Goal: Transaction & Acquisition: Purchase product/service

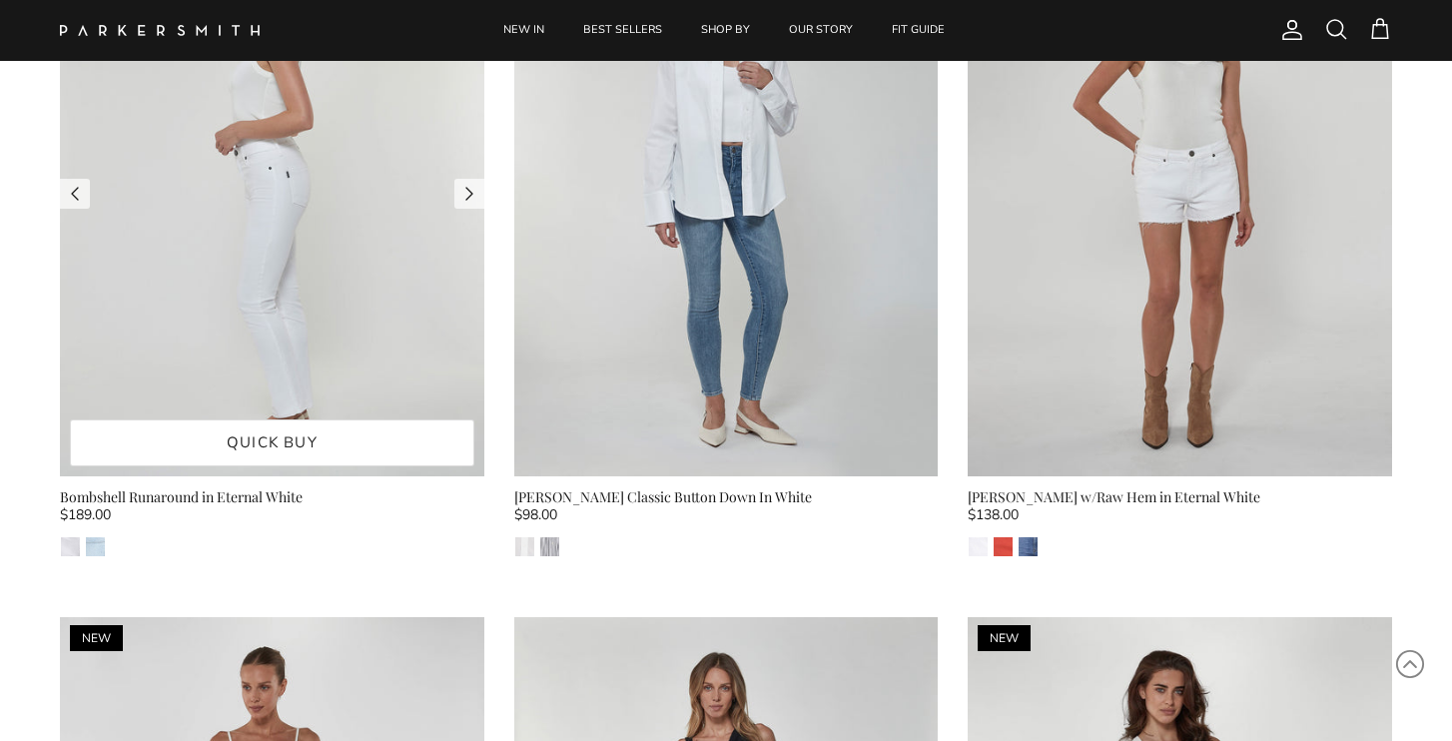
scroll to position [2374, 0]
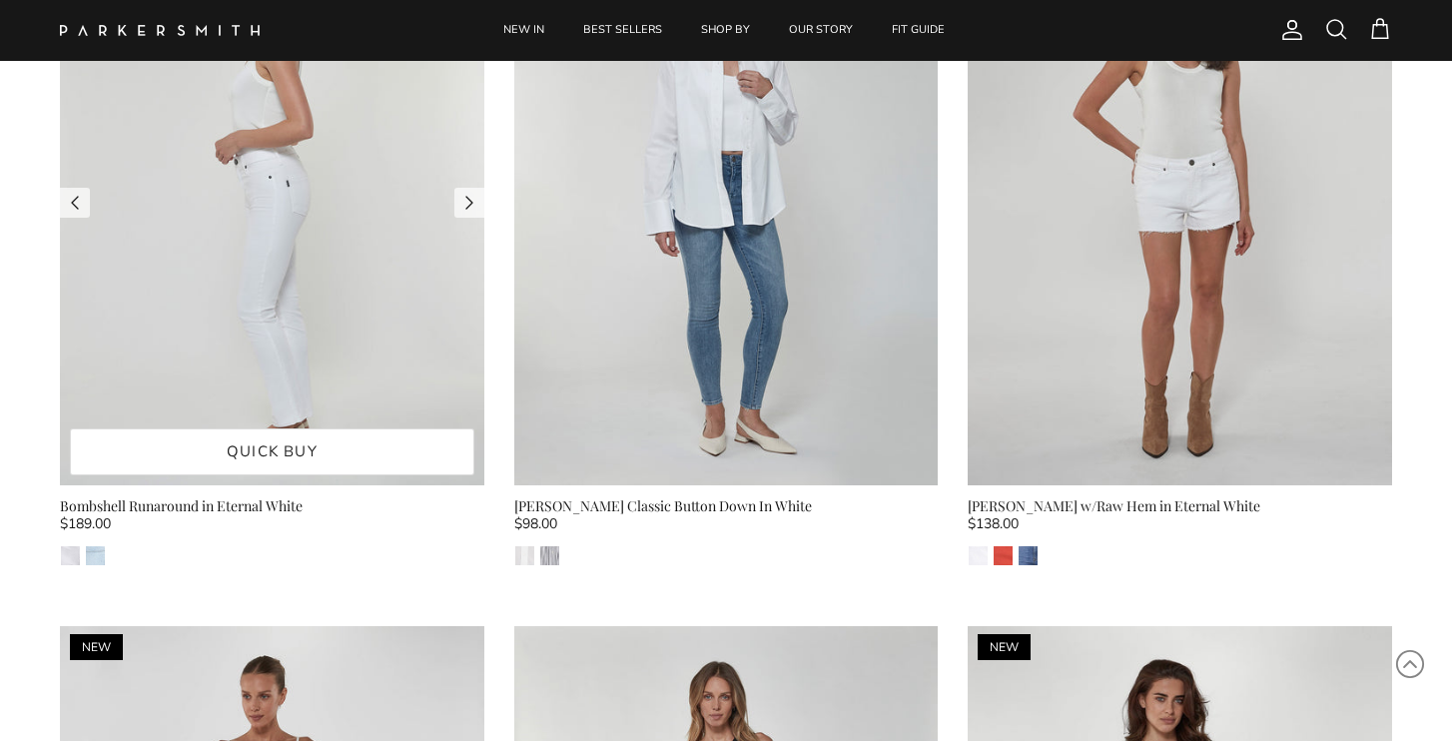
click at [248, 350] on img at bounding box center [272, 202] width 424 height 565
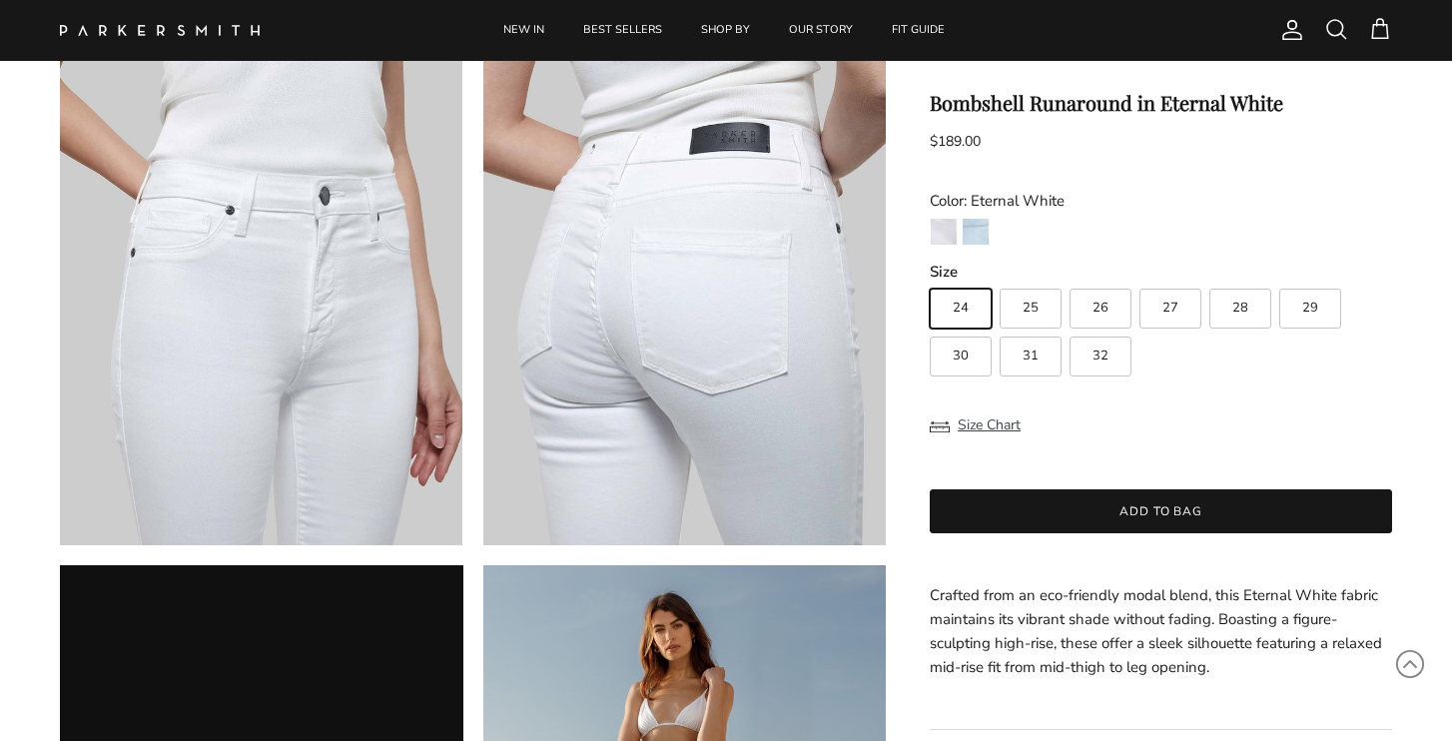
scroll to position [1276, 0]
click at [1325, 310] on label "29" at bounding box center [1310, 309] width 62 height 40
click at [930, 281] on input "29" at bounding box center [929, 280] width 1 height 1
radio input "true"
click at [992, 424] on button "Size Chart" at bounding box center [975, 426] width 91 height 38
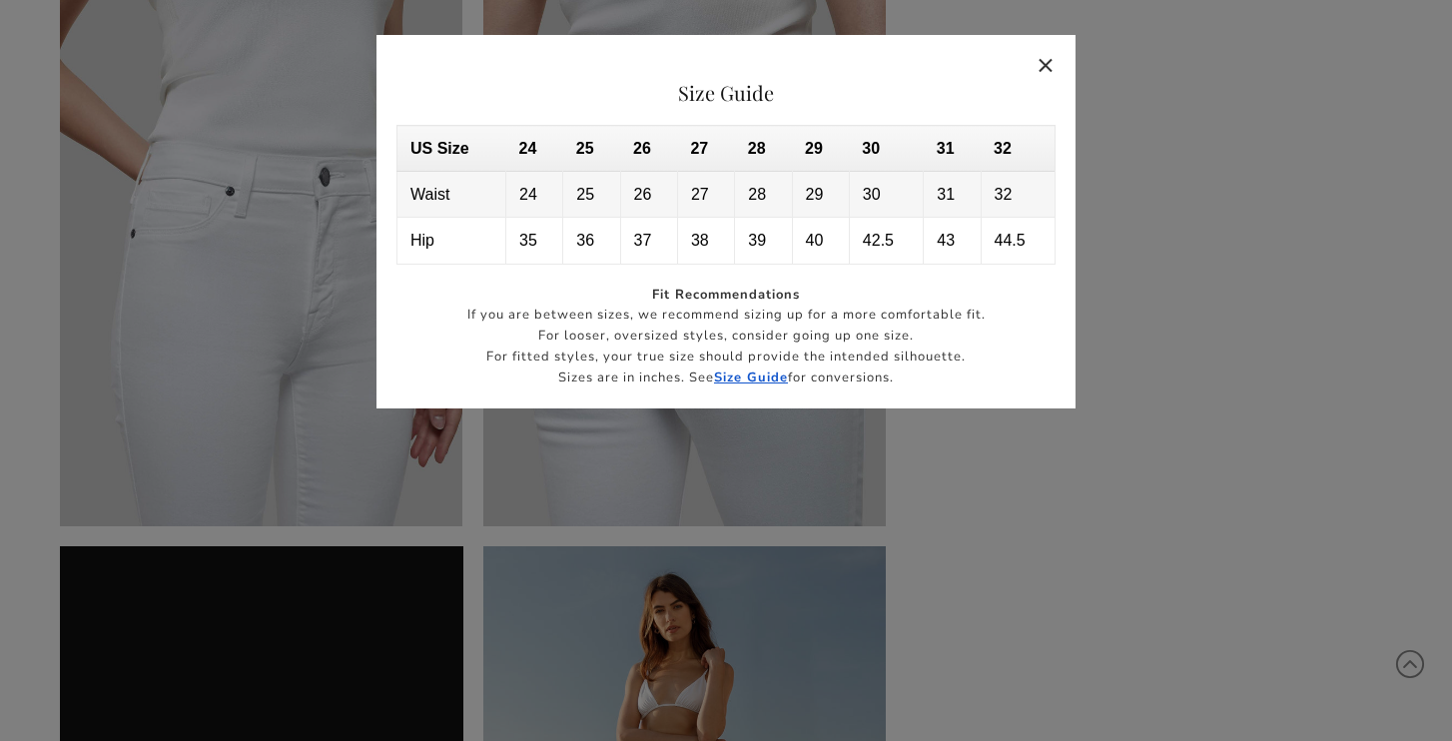
click at [1049, 71] on button "Close" at bounding box center [1047, 65] width 46 height 46
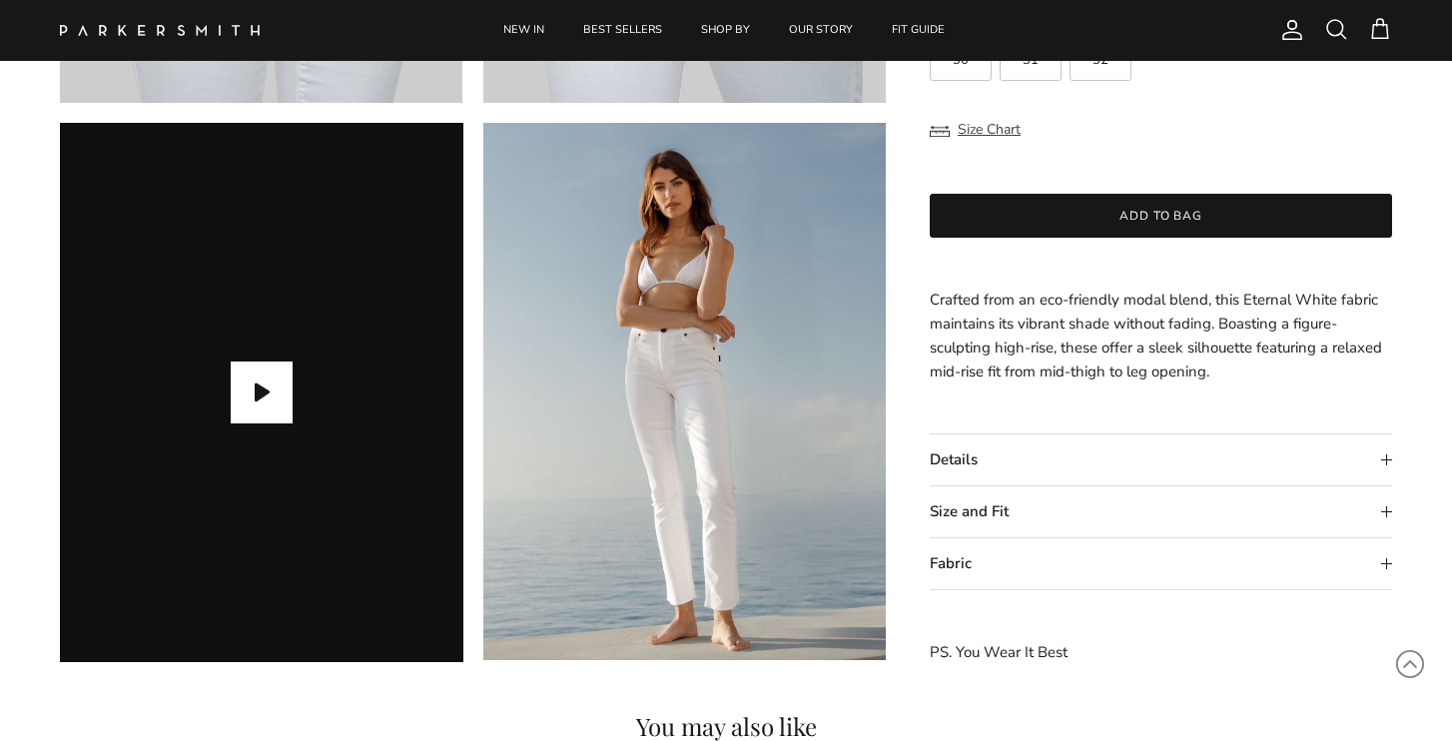
scroll to position [1715, 0]
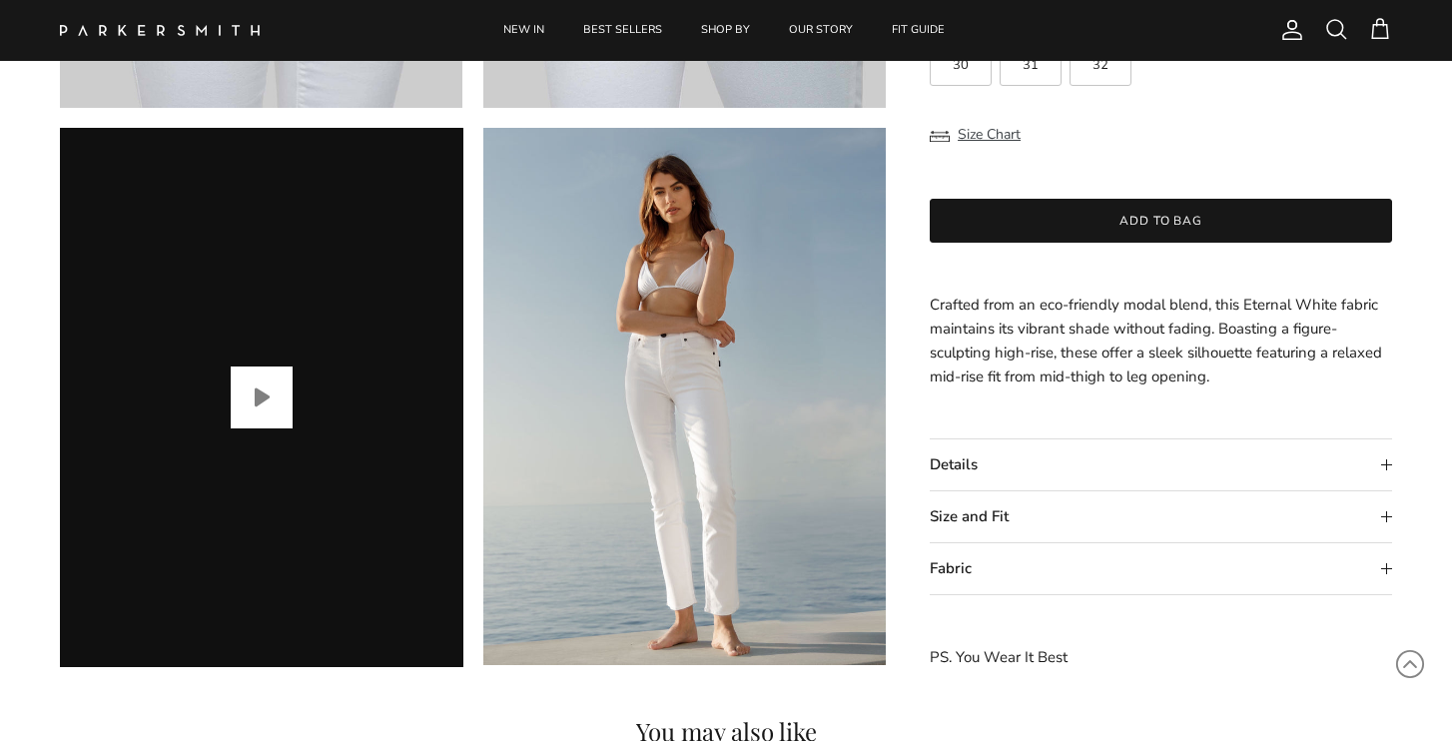
click at [255, 396] on button "Play video" at bounding box center [262, 398] width 62 height 62
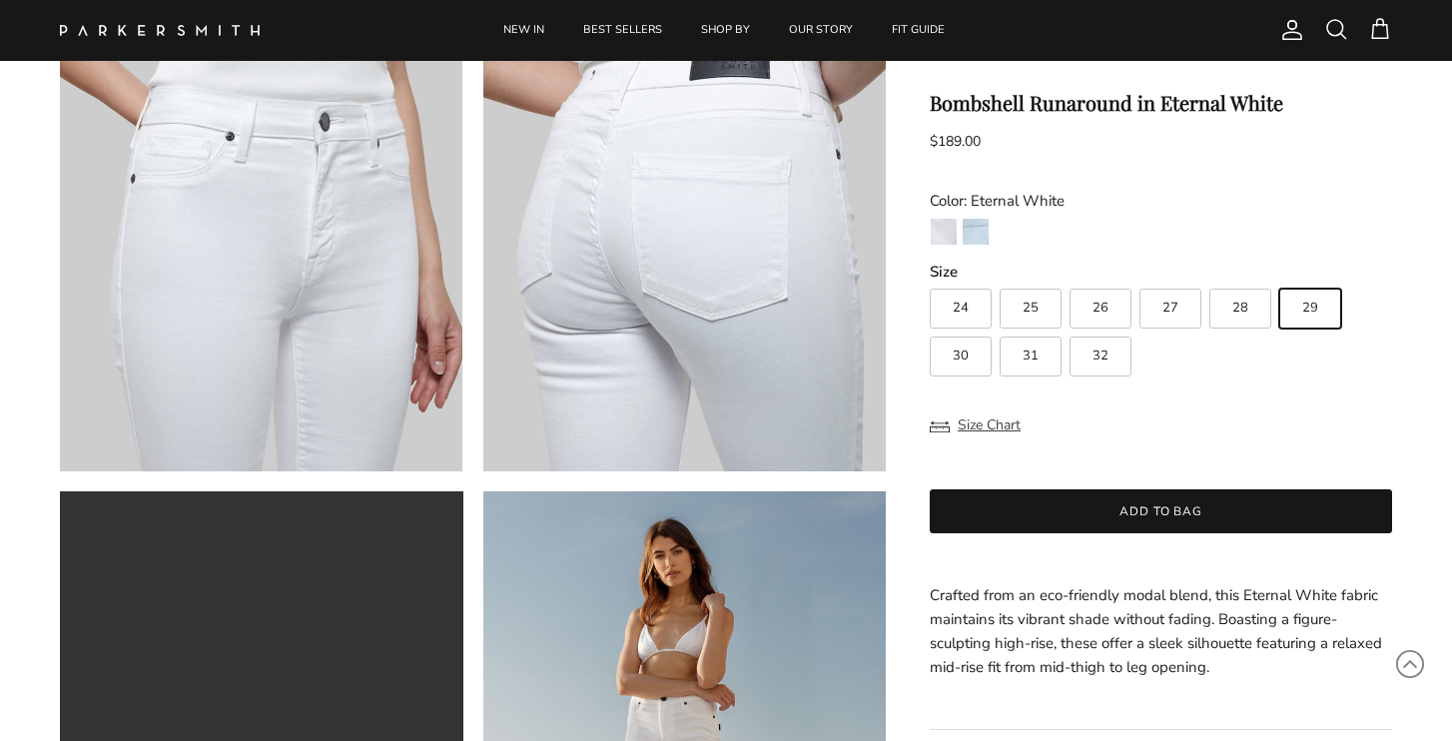
scroll to position [1350, 0]
click at [972, 229] on img "Riviera" at bounding box center [976, 232] width 26 height 26
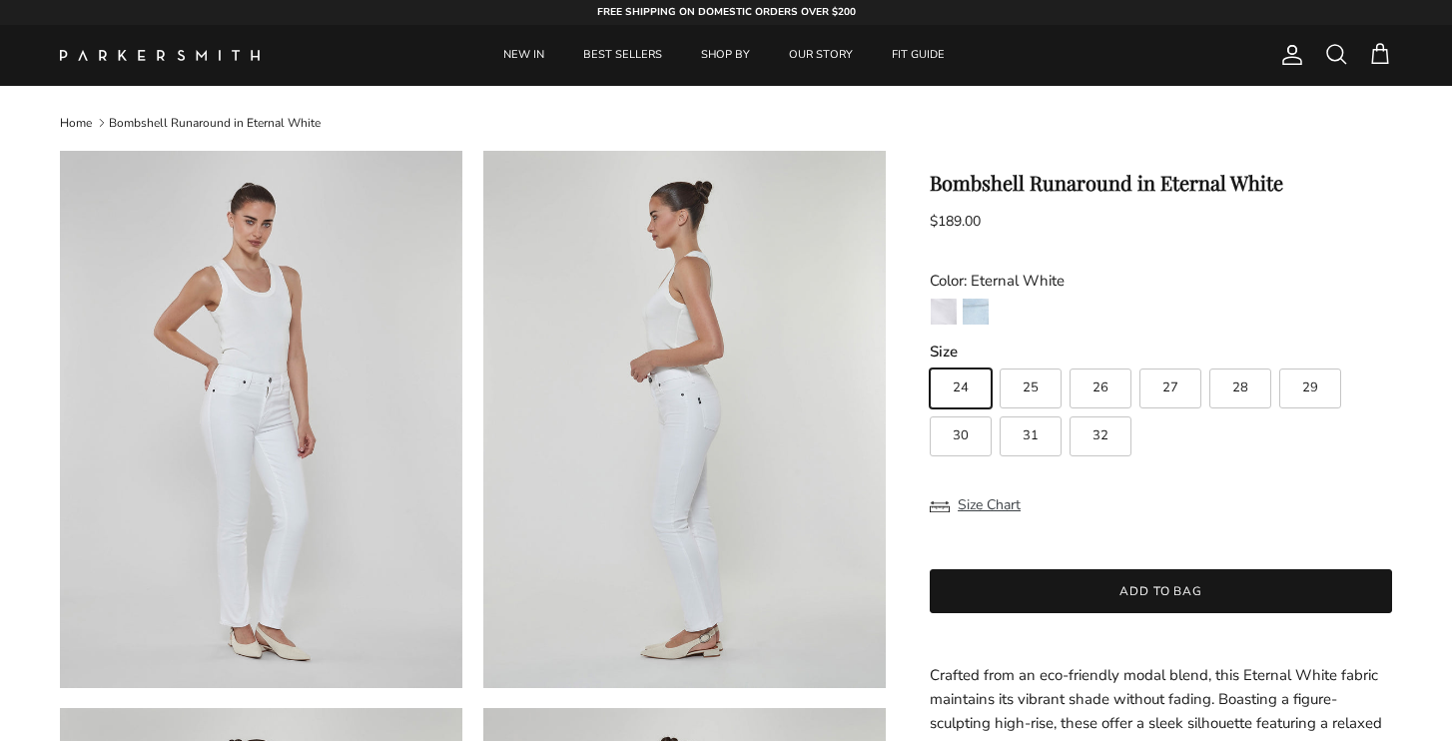
click at [1292, 378] on label "29" at bounding box center [1310, 389] width 62 height 40
click at [930, 361] on input "29" at bounding box center [929, 360] width 1 height 1
radio input "true"
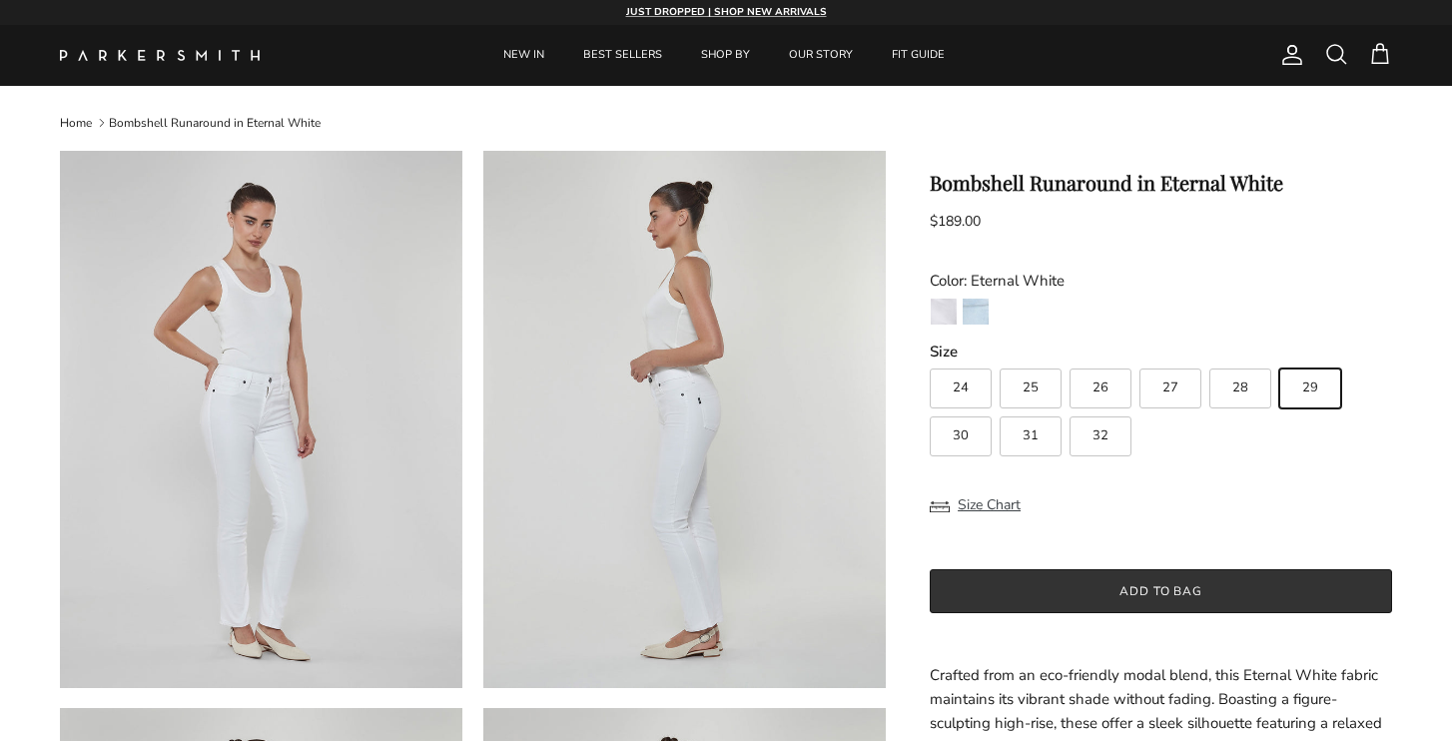
click at [1234, 589] on button "Add to bag" at bounding box center [1161, 591] width 462 height 44
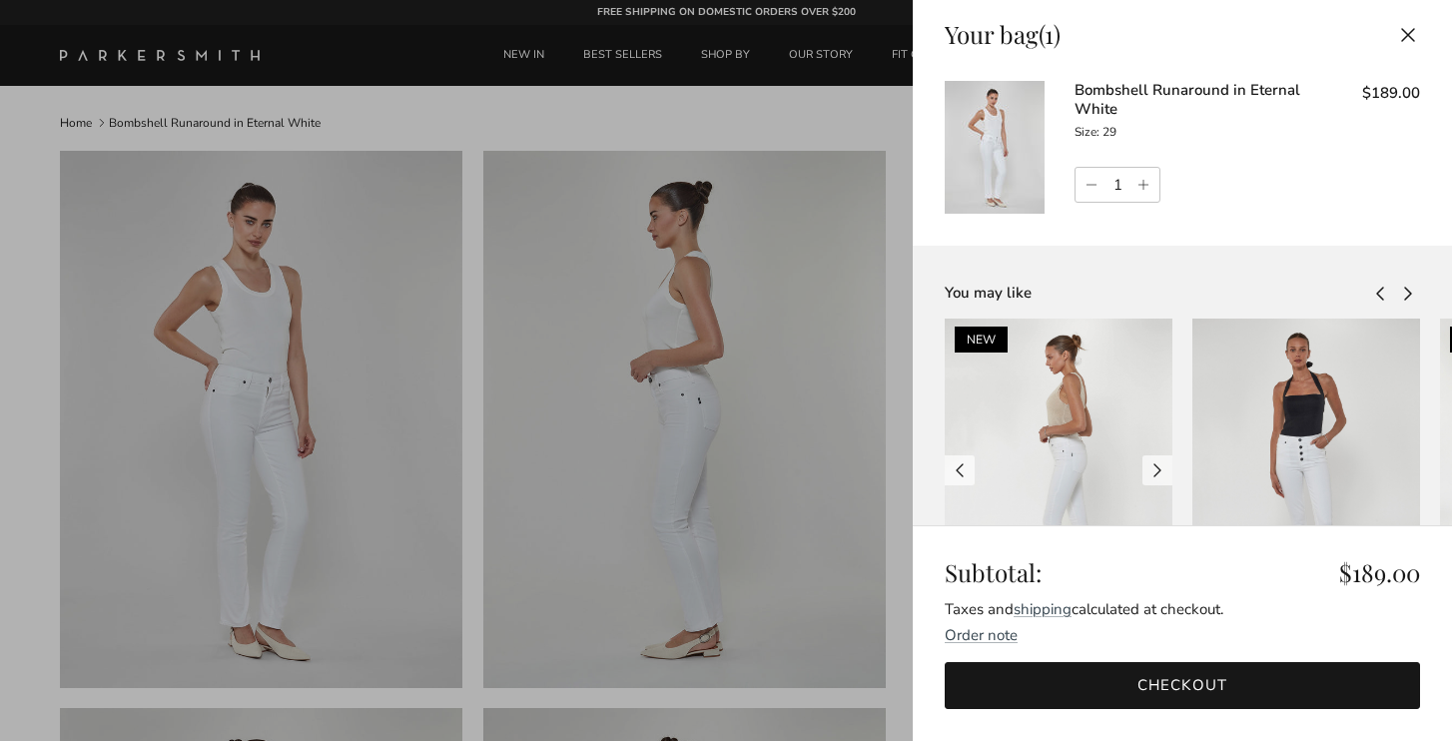
click at [1076, 439] on div at bounding box center [1059, 471] width 228 height 304
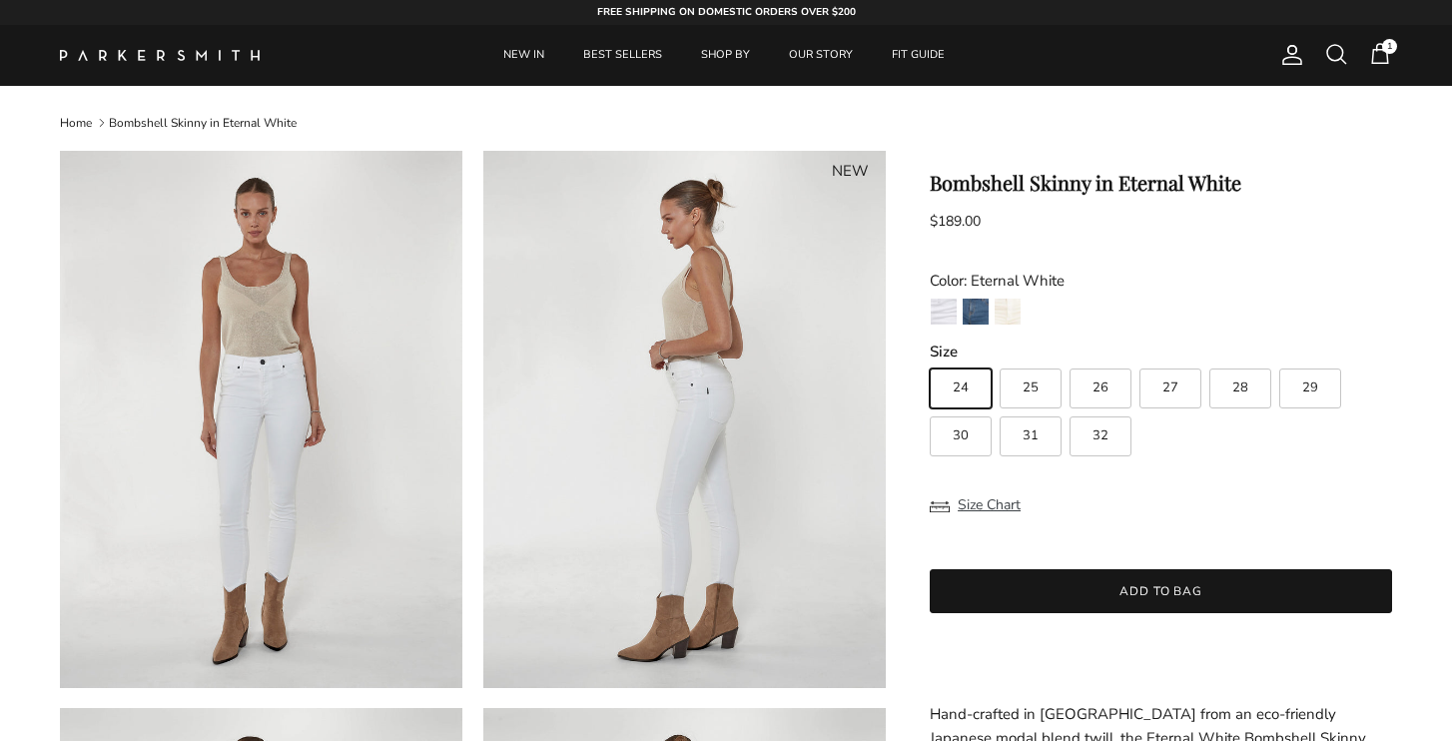
click at [1375, 50] on span "1" at bounding box center [1380, 54] width 24 height 24
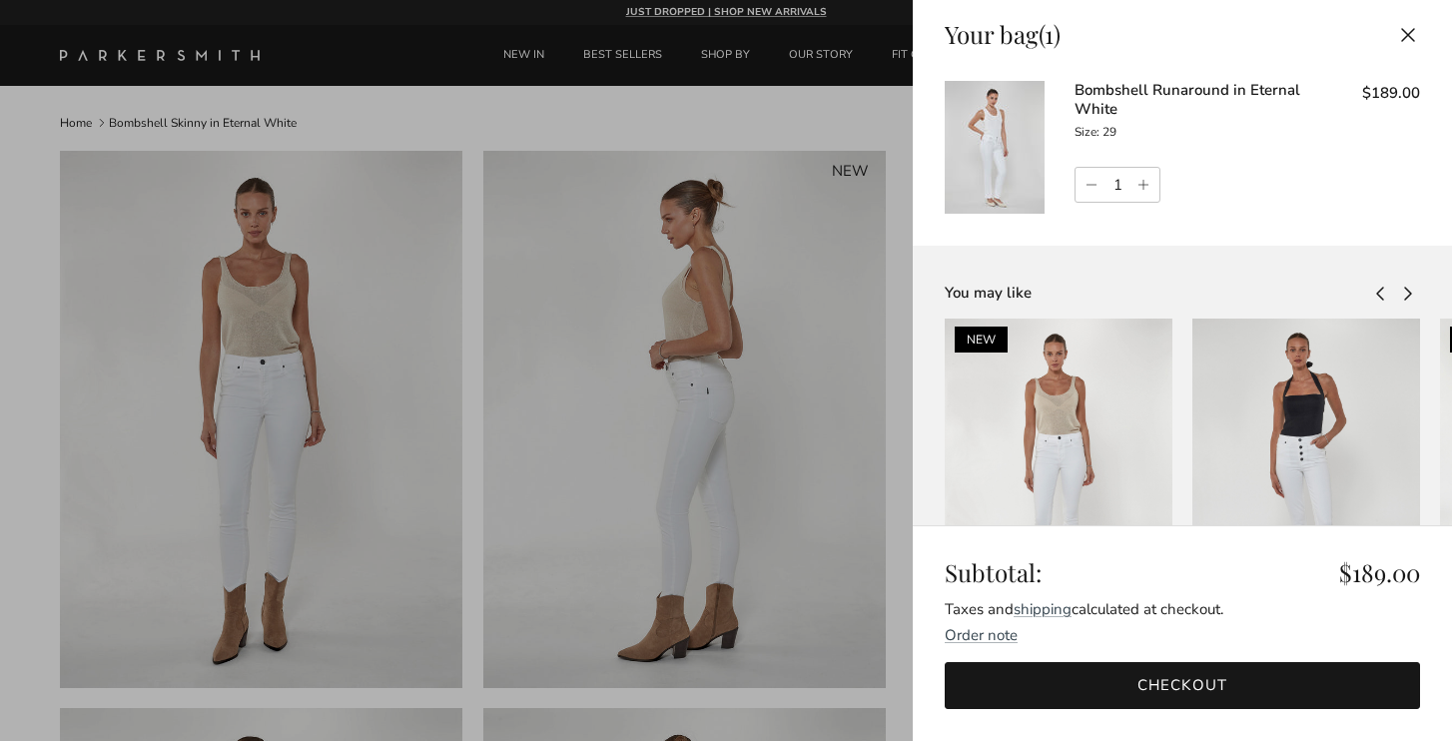
click at [1176, 87] on link "Bombshell Runaround in Eternal White" at bounding box center [1188, 100] width 226 height 40
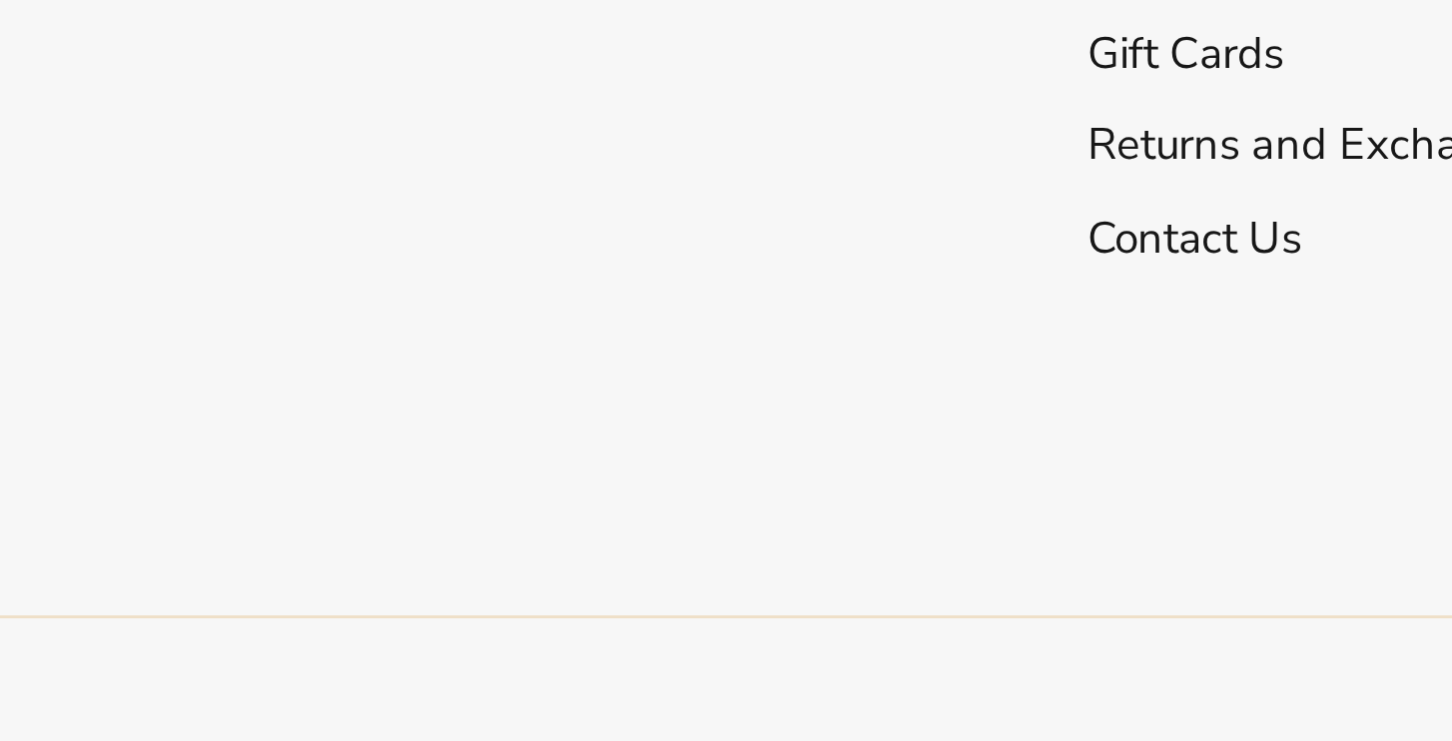
scroll to position [2870, 0]
